Goal: Communication & Community: Share content

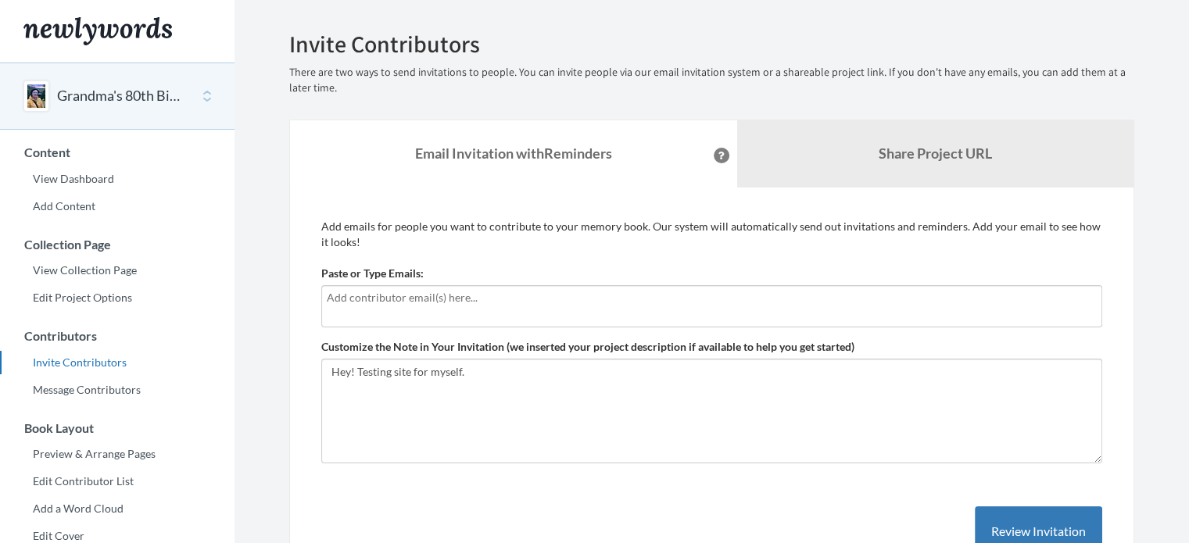
click at [456, 303] on input "text" at bounding box center [712, 297] width 770 height 17
type input "[EMAIL_ADDRESS][DOMAIN_NAME]"
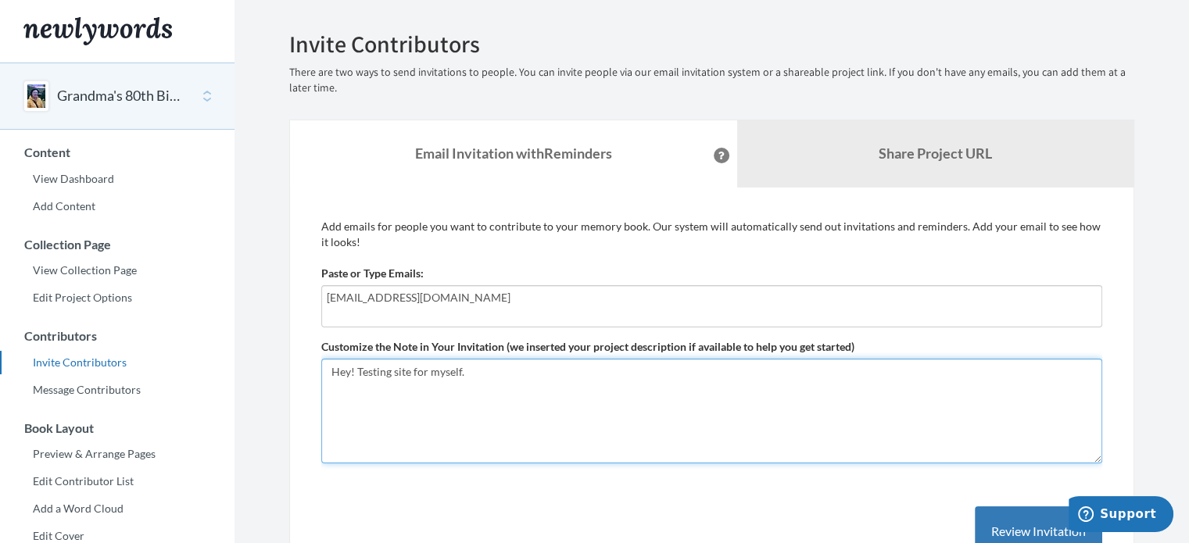
drag, startPoint x: 484, startPoint y: 377, endPoint x: 297, endPoint y: 377, distance: 187.5
click at [299, 377] on div "Add emails for people you want to contribute to your memory book. Our system wi…" at bounding box center [711, 456] width 845 height 537
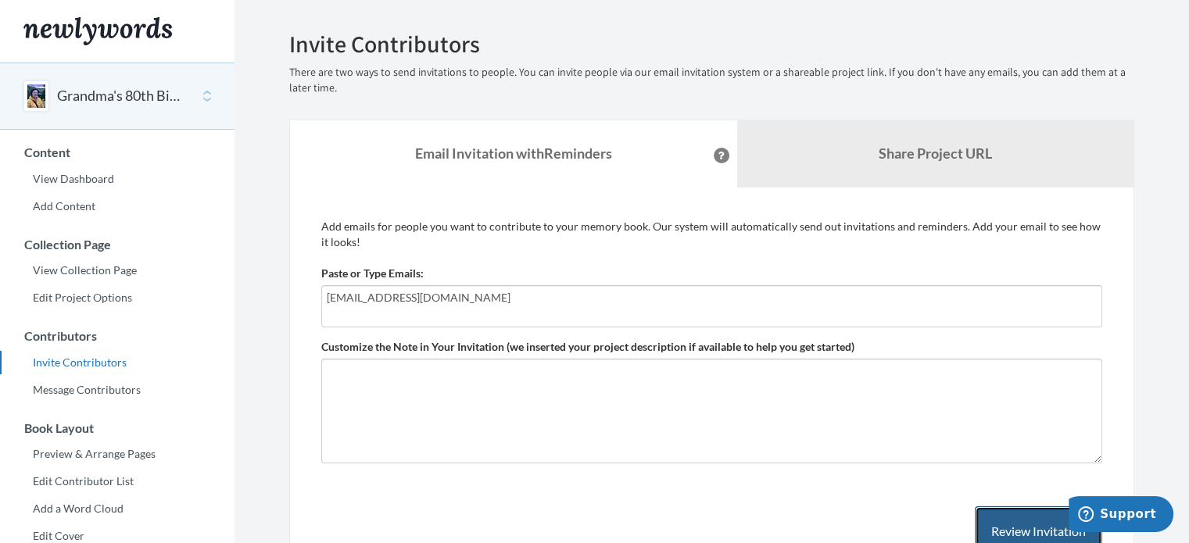
click at [1003, 524] on button "Review Invitation" at bounding box center [1037, 531] width 127 height 51
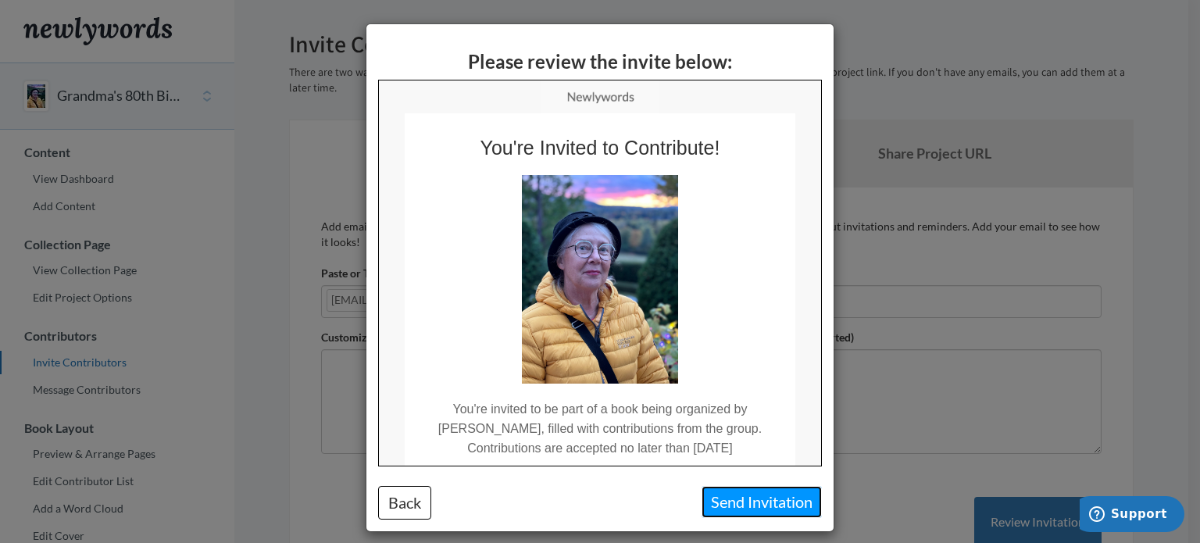
click at [738, 499] on button "Send Invitation" at bounding box center [762, 502] width 120 height 32
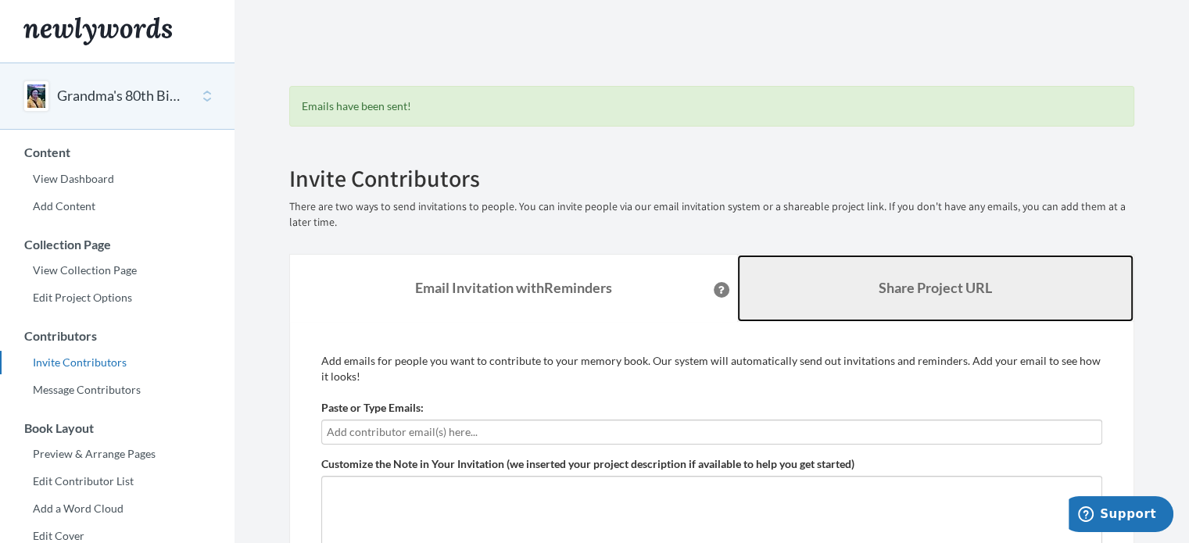
click at [919, 282] on b "Share Project URL" at bounding box center [934, 287] width 113 height 17
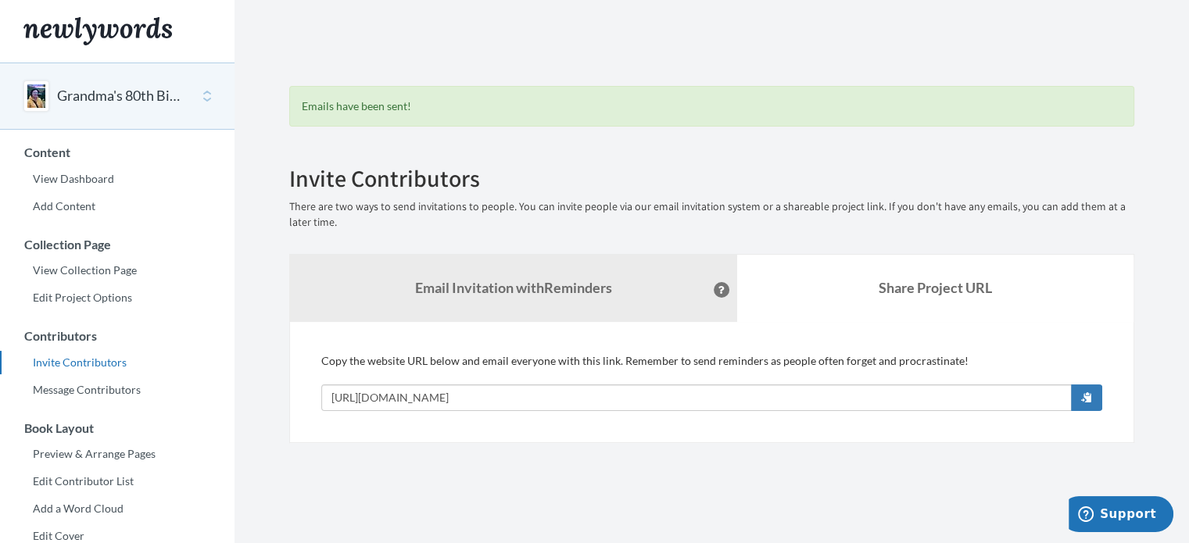
click at [261, 290] on section "Emails have been sent! Invite Contributors There are two ways to send invitatio…" at bounding box center [711, 427] width 954 height 855
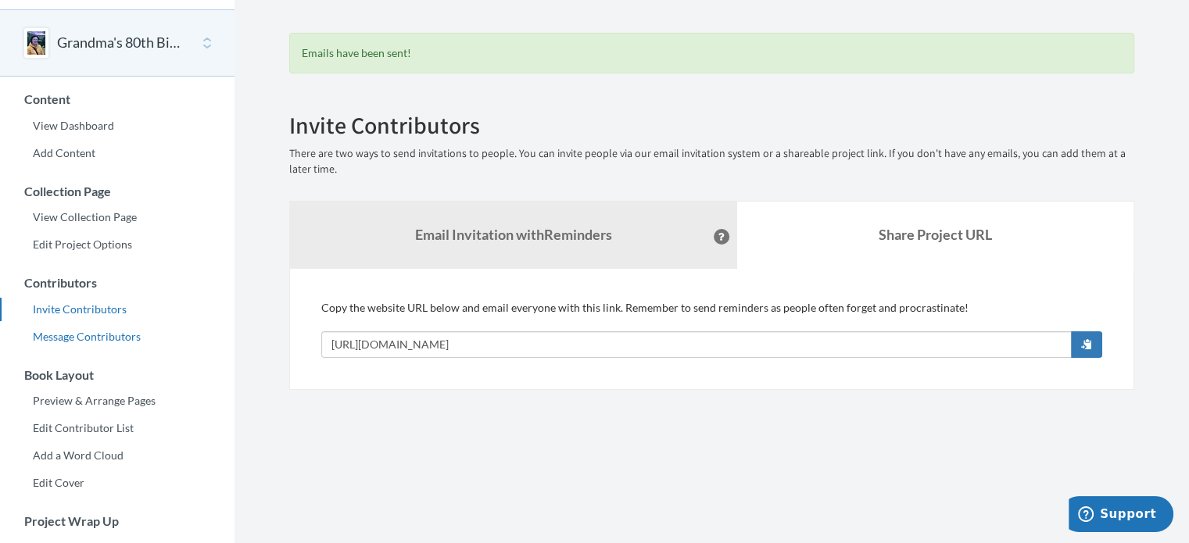
scroll to position [78, 0]
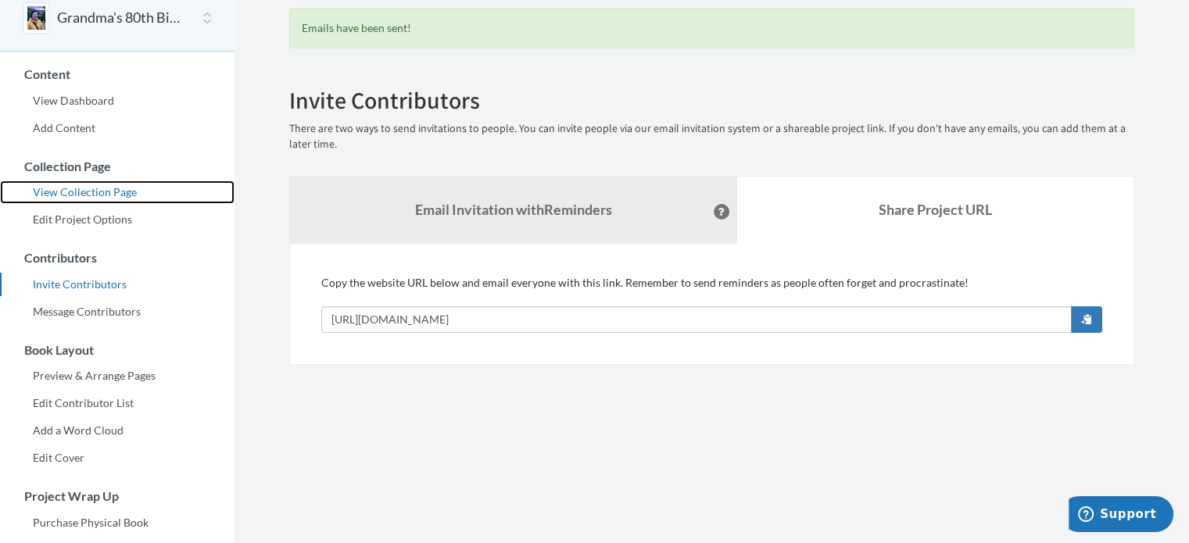
click at [98, 193] on link "View Collection Page" at bounding box center [117, 192] width 234 height 23
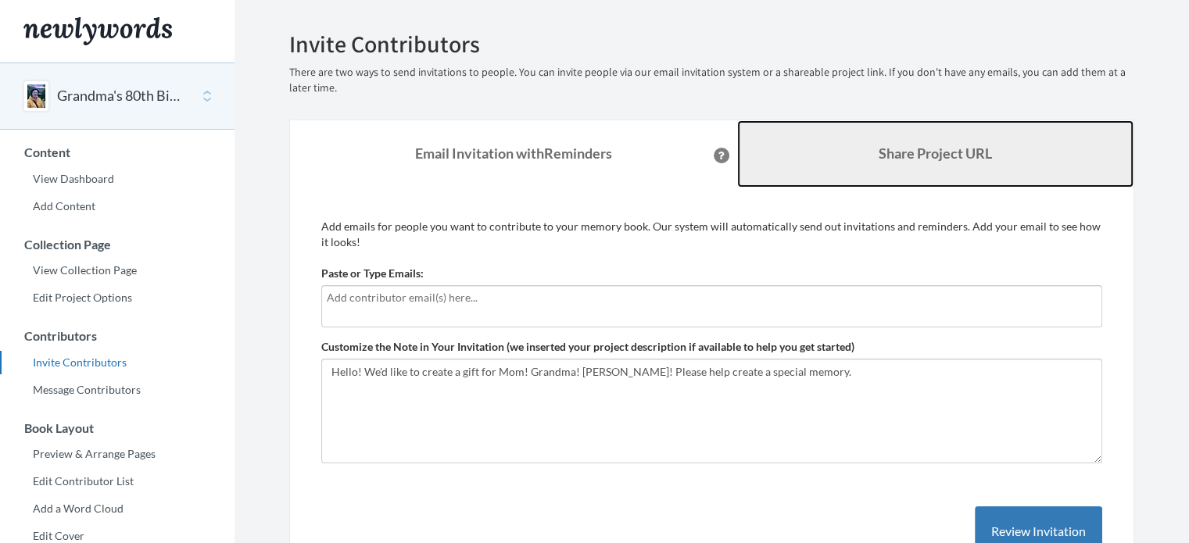
click at [885, 156] on b "Share Project URL" at bounding box center [934, 153] width 113 height 17
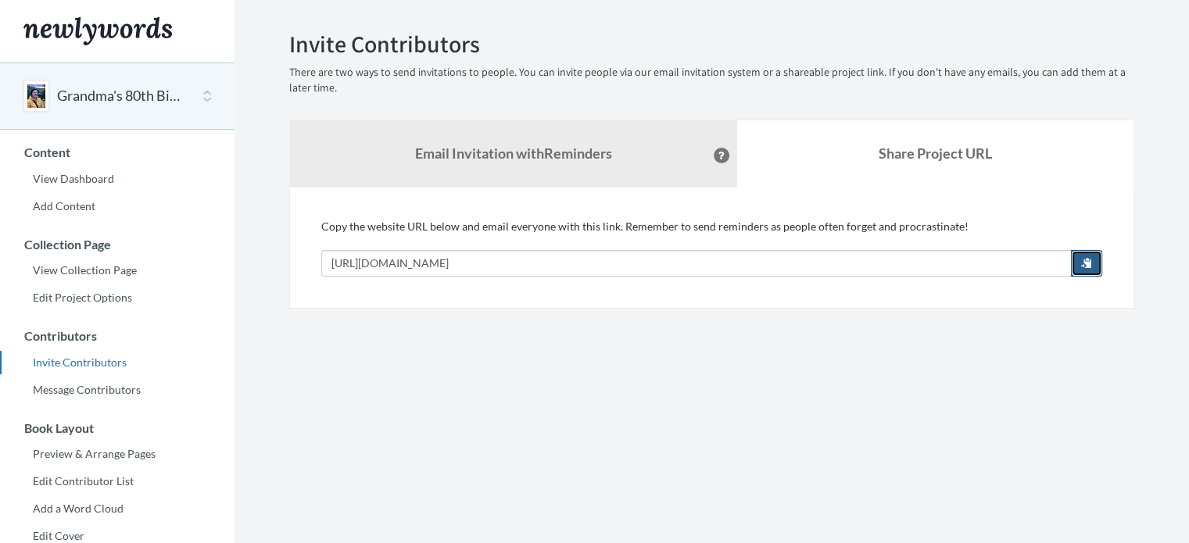
click at [1091, 263] on span "button" at bounding box center [1086, 262] width 11 height 11
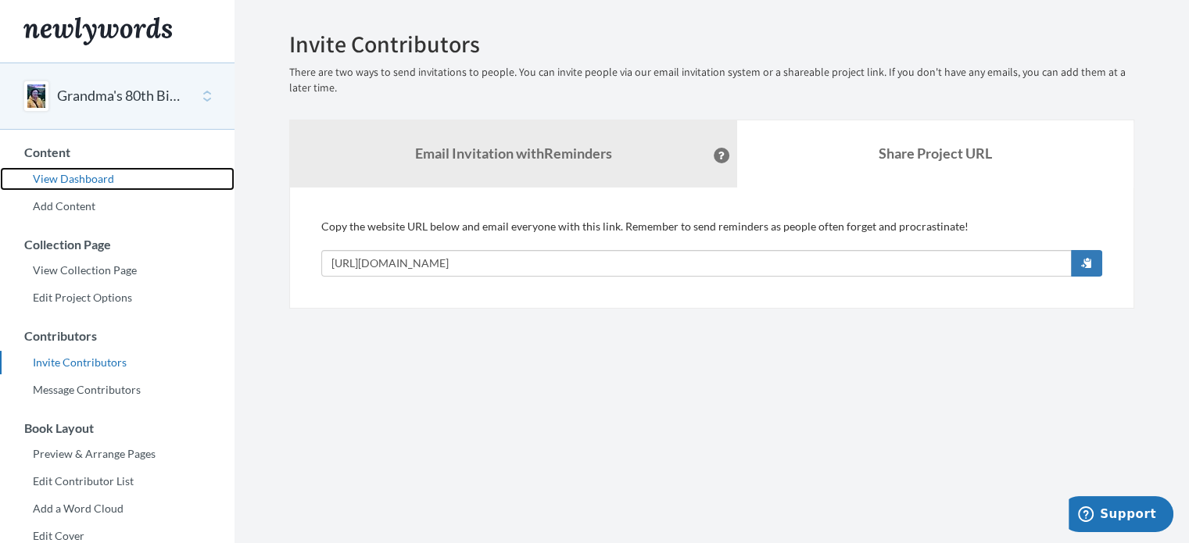
click at [92, 175] on link "View Dashboard" at bounding box center [117, 178] width 234 height 23
